Goal: Obtain resource: Download file/media

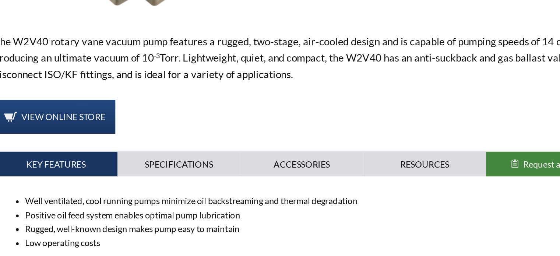
scroll to position [219, 0]
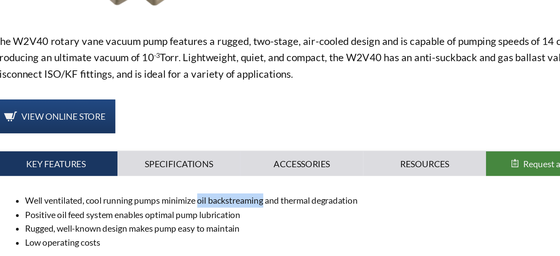
drag, startPoint x: 255, startPoint y: 155, endPoint x: 210, endPoint y: 156, distance: 45.3
click at [210, 156] on li "Well ventilated, cool running pumps minimize oil backstreaming and thermal degr…" at bounding box center [287, 156] width 388 height 10
copy li "oil backstreaming"
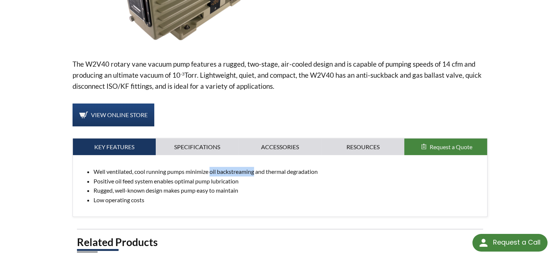
scroll to position [208, 0]
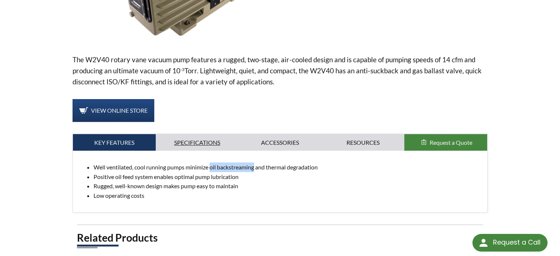
click at [200, 144] on link "Specifications" at bounding box center [197, 142] width 83 height 17
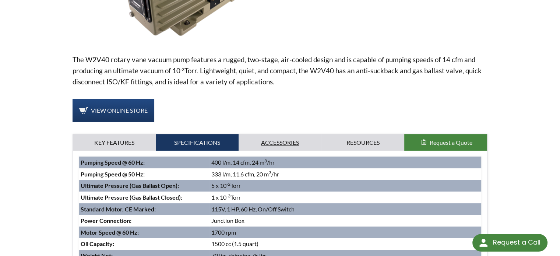
click at [264, 138] on link "Accessories" at bounding box center [279, 142] width 83 height 17
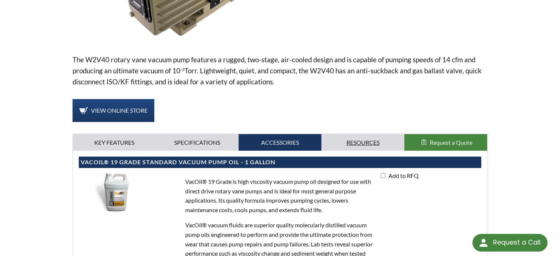
click at [348, 134] on link "Resources" at bounding box center [362, 142] width 83 height 17
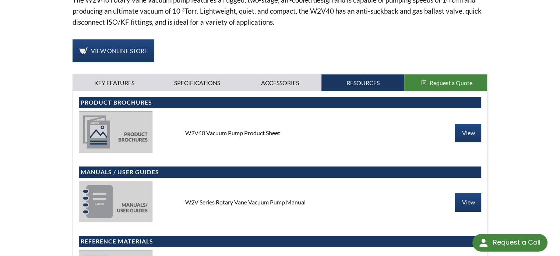
scroll to position [267, 0]
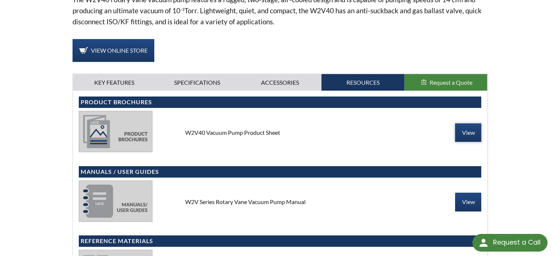
click at [460, 130] on link "View" at bounding box center [468, 132] width 26 height 18
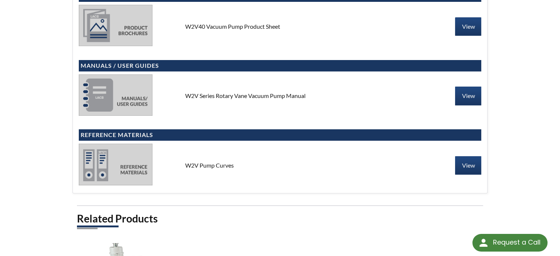
scroll to position [372, 0]
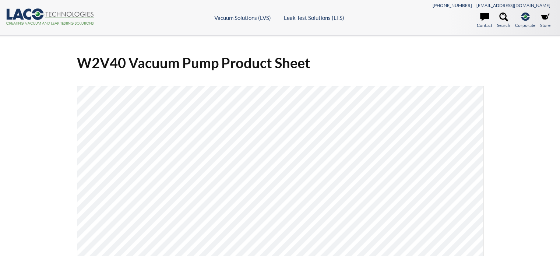
select select "Language Translate Widget"
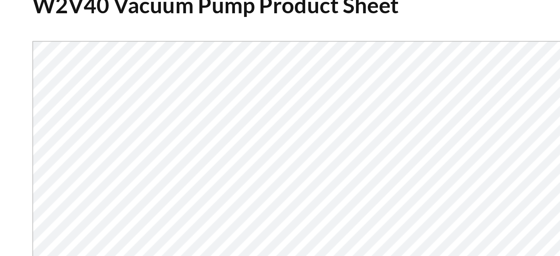
scroll to position [59, 0]
